Goal: Navigation & Orientation: Understand site structure

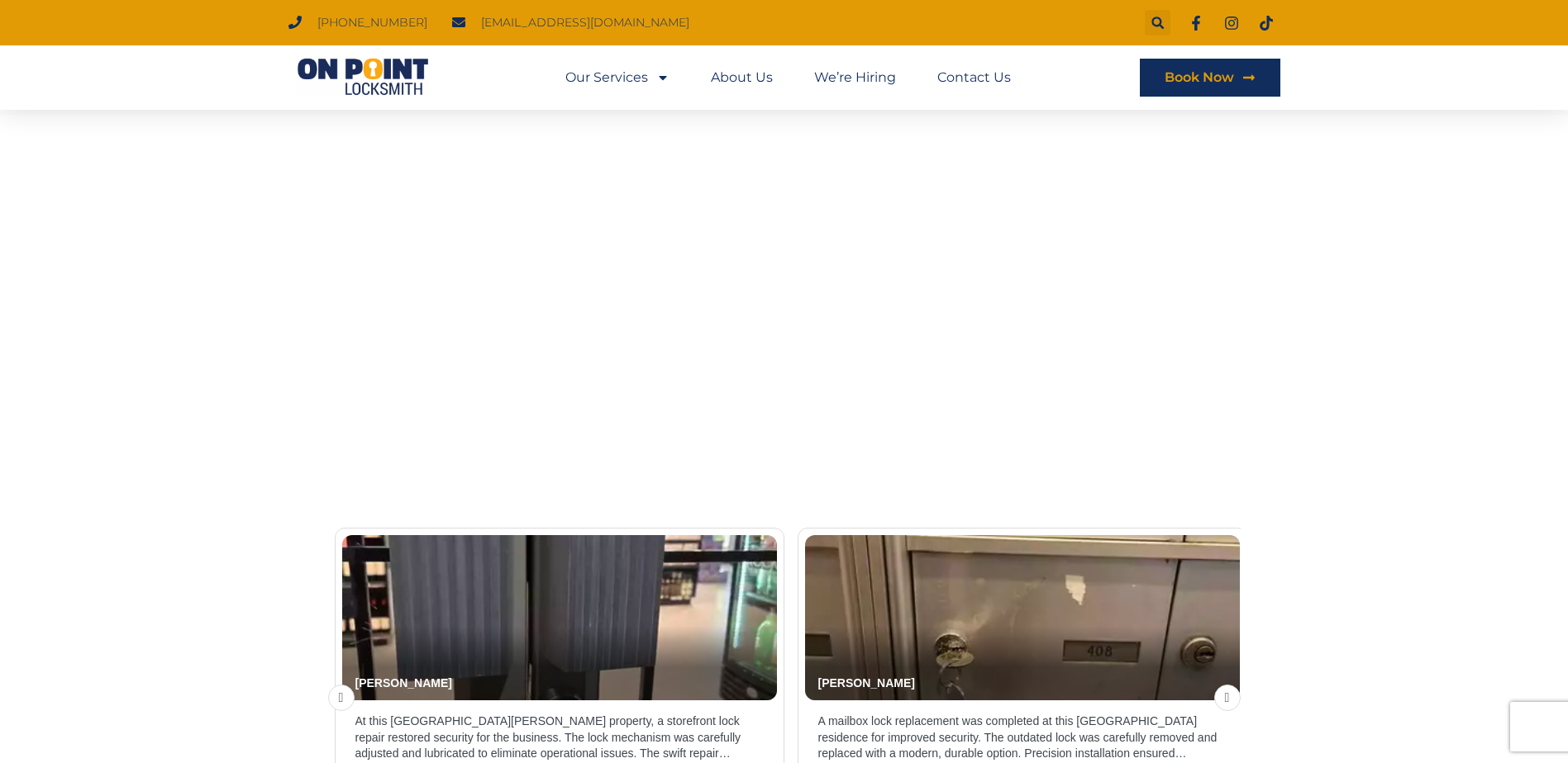
scroll to position [3484, 0]
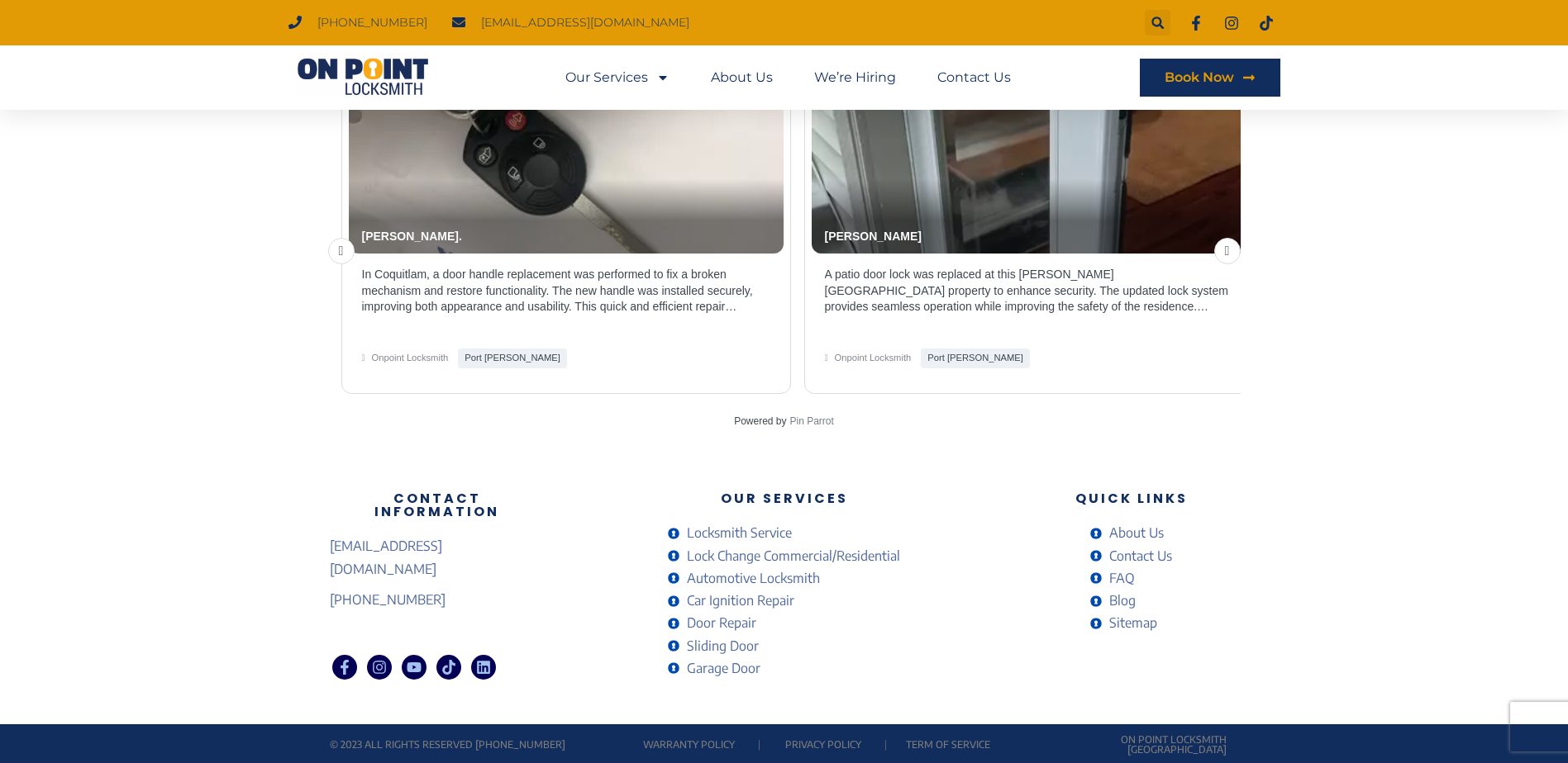
click at [1149, 562] on span "Contact Us" at bounding box center [1138, 556] width 67 height 22
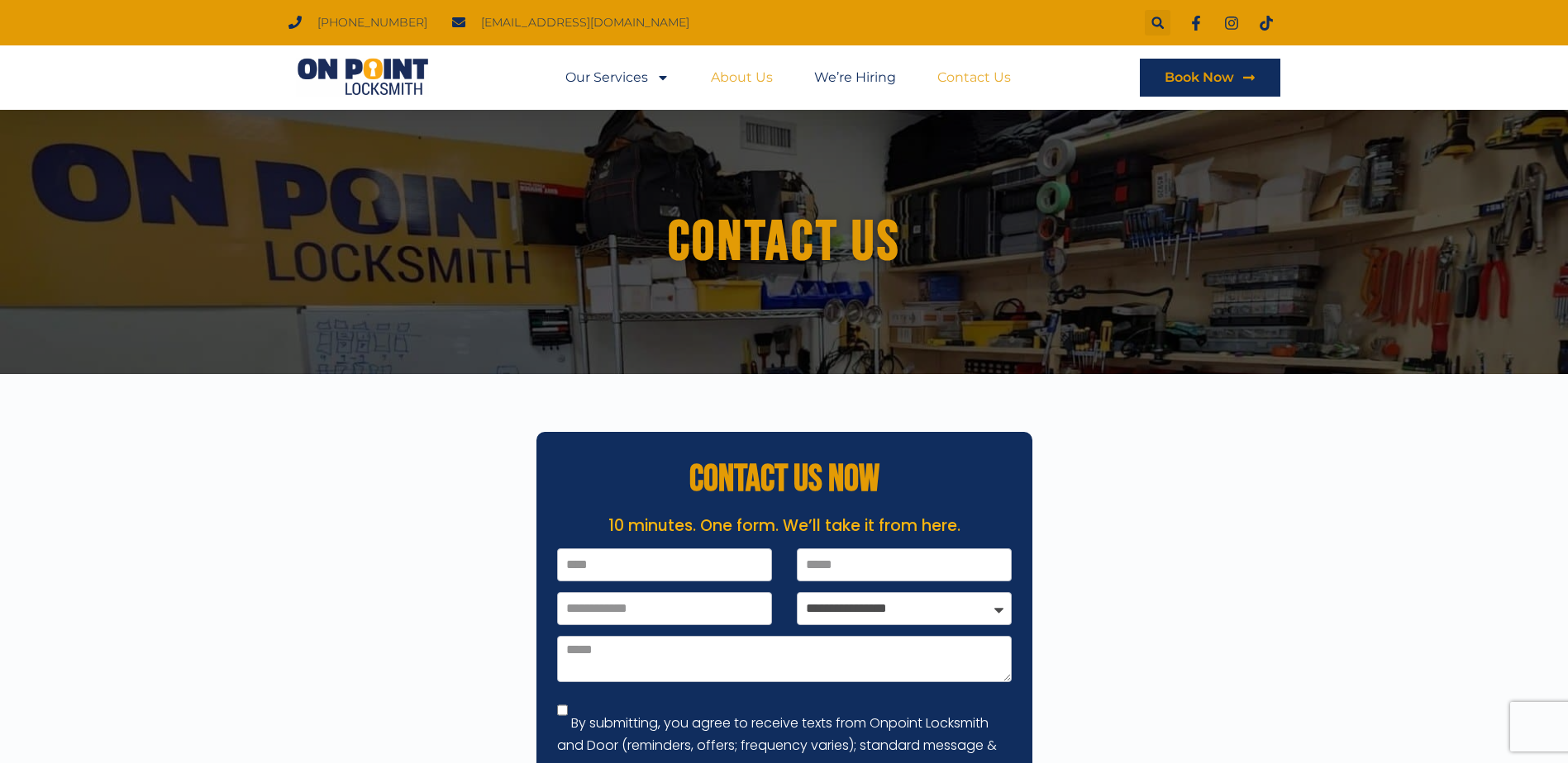
click at [725, 80] on link "About Us" at bounding box center [742, 77] width 62 height 38
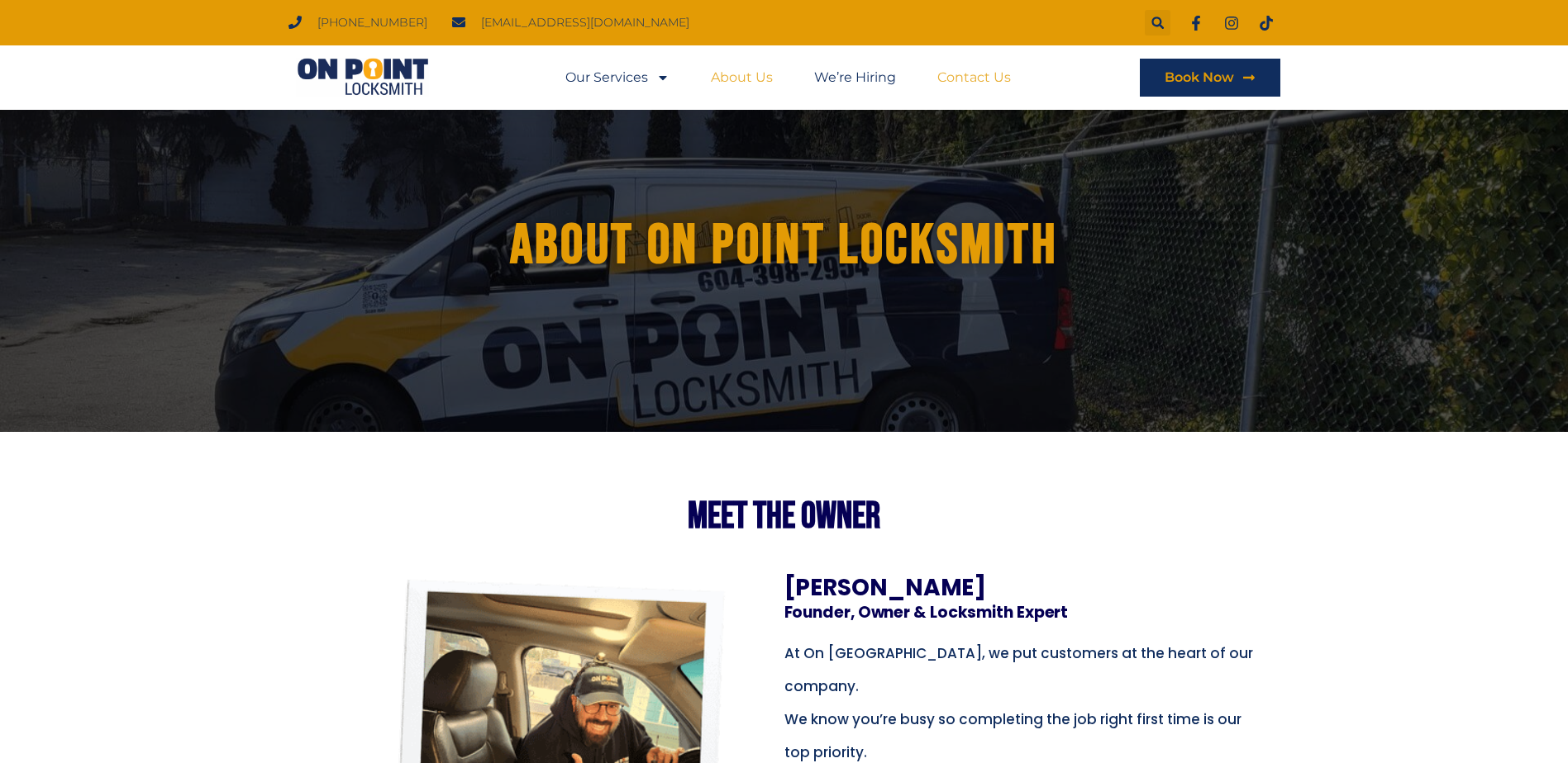
click at [978, 78] on link "Contact Us" at bounding box center [974, 77] width 74 height 38
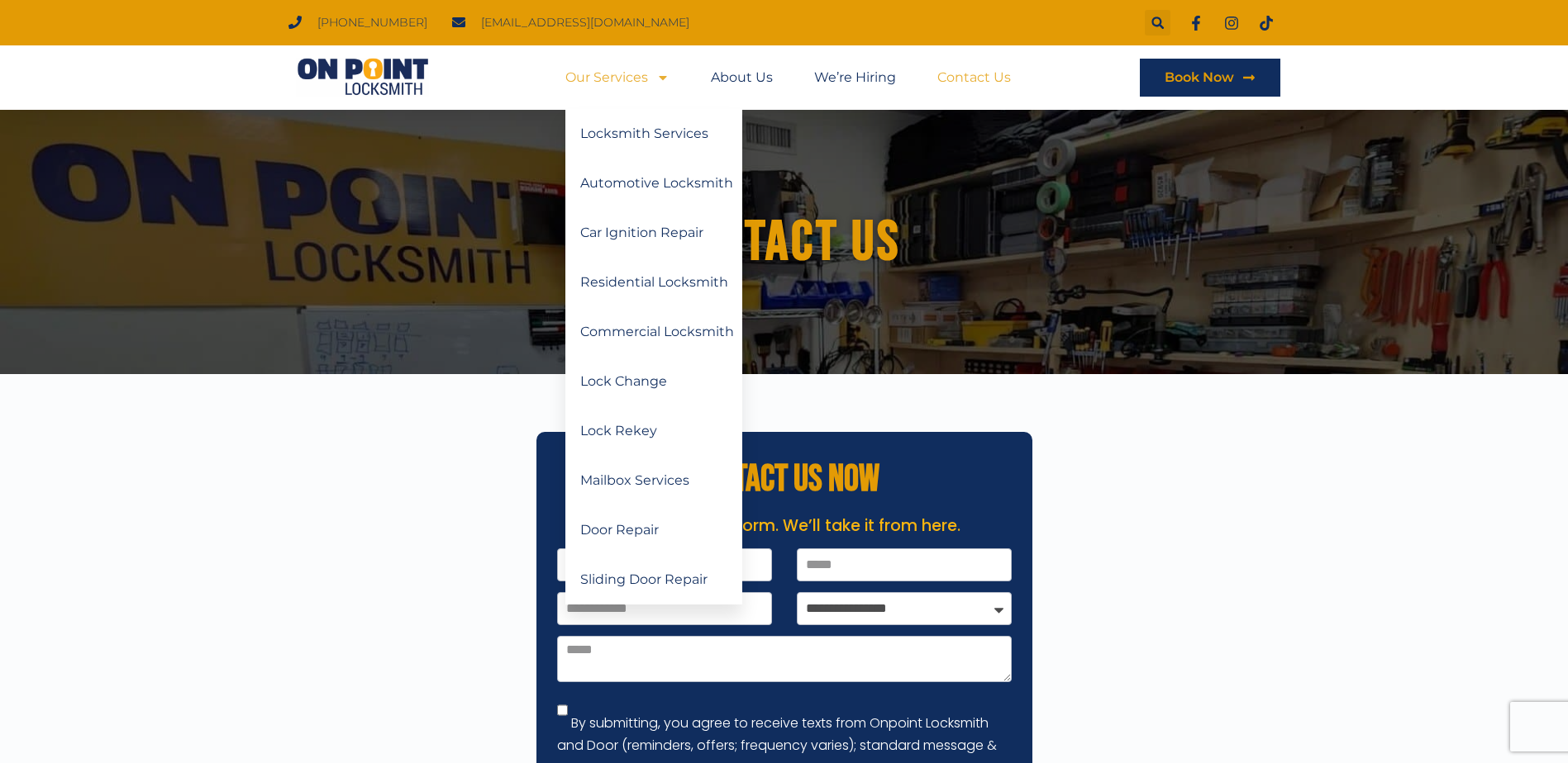
click at [627, 73] on link "Our Services" at bounding box center [617, 77] width 104 height 38
